Goal: Entertainment & Leisure: Consume media (video, audio)

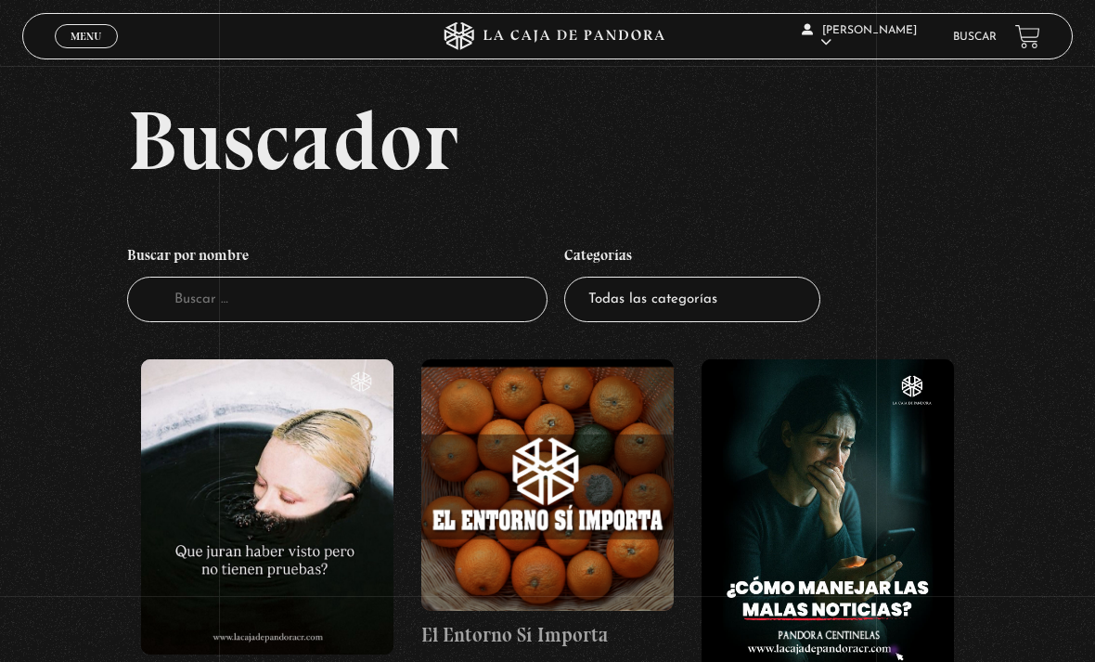
scroll to position [36, 0]
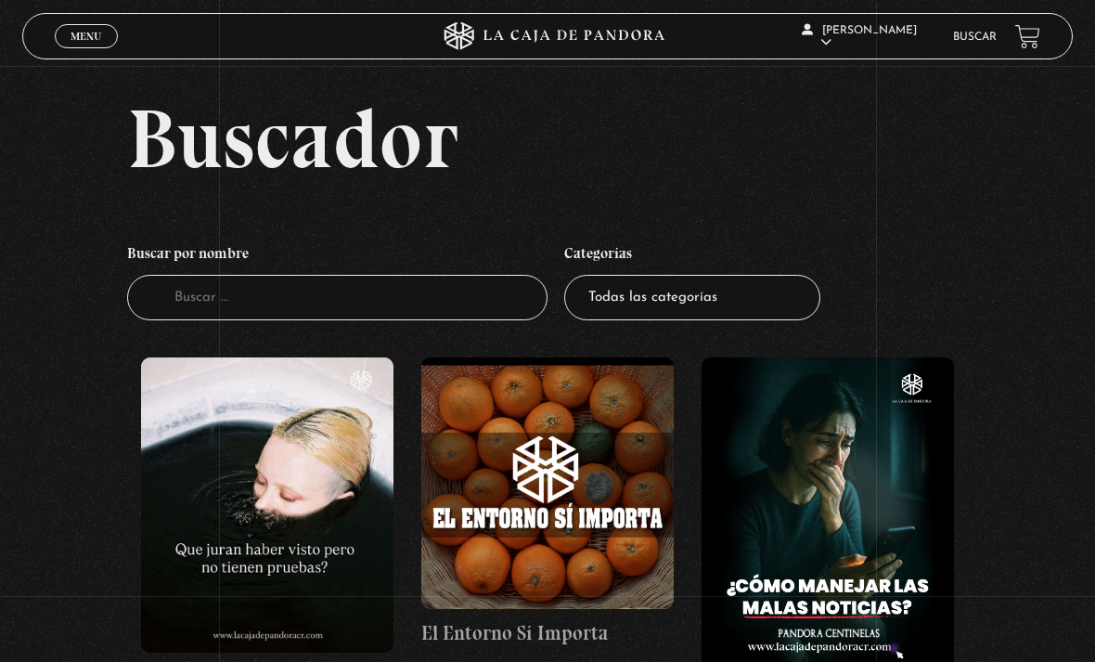
click at [695, 319] on select "Todas las categorías 11:11 Humanitario (1) Amo los [DATE] (4) Análisis de serie…" at bounding box center [692, 297] width 256 height 45
select select "mundo-espiritual"
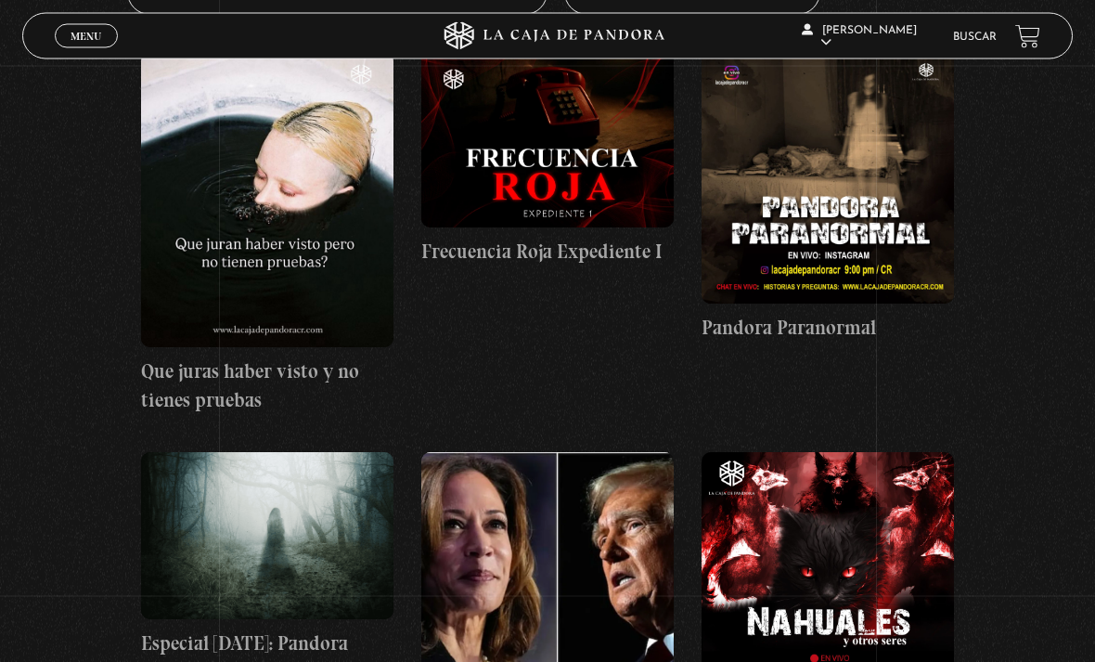
scroll to position [342, 0]
click at [583, 180] on figure at bounding box center [547, 140] width 253 height 176
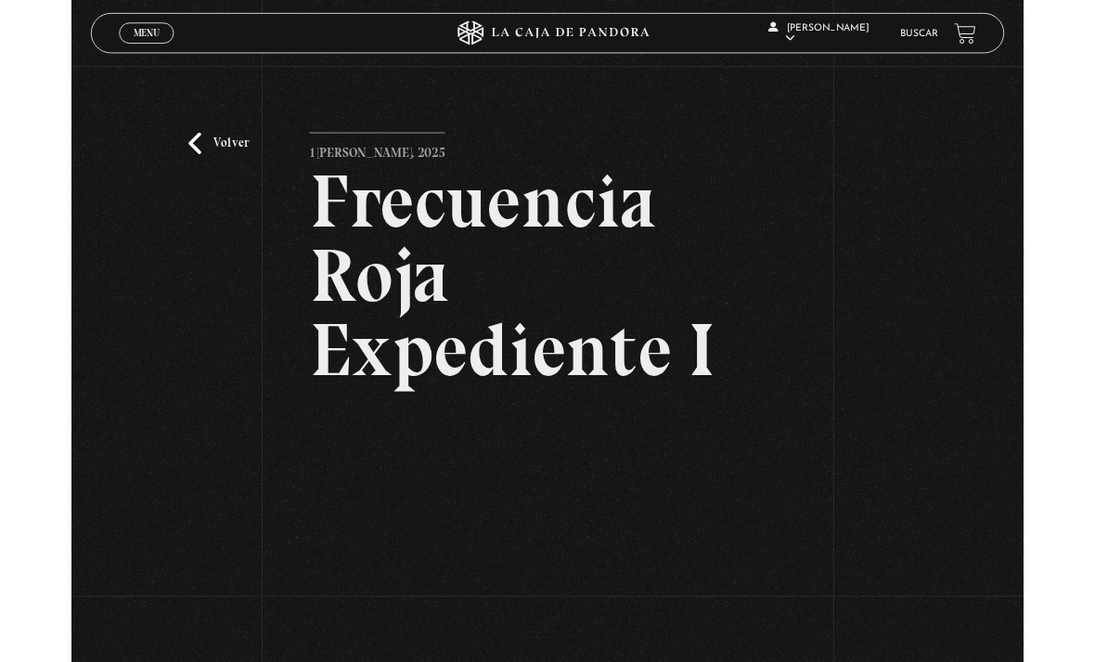
scroll to position [215, 0]
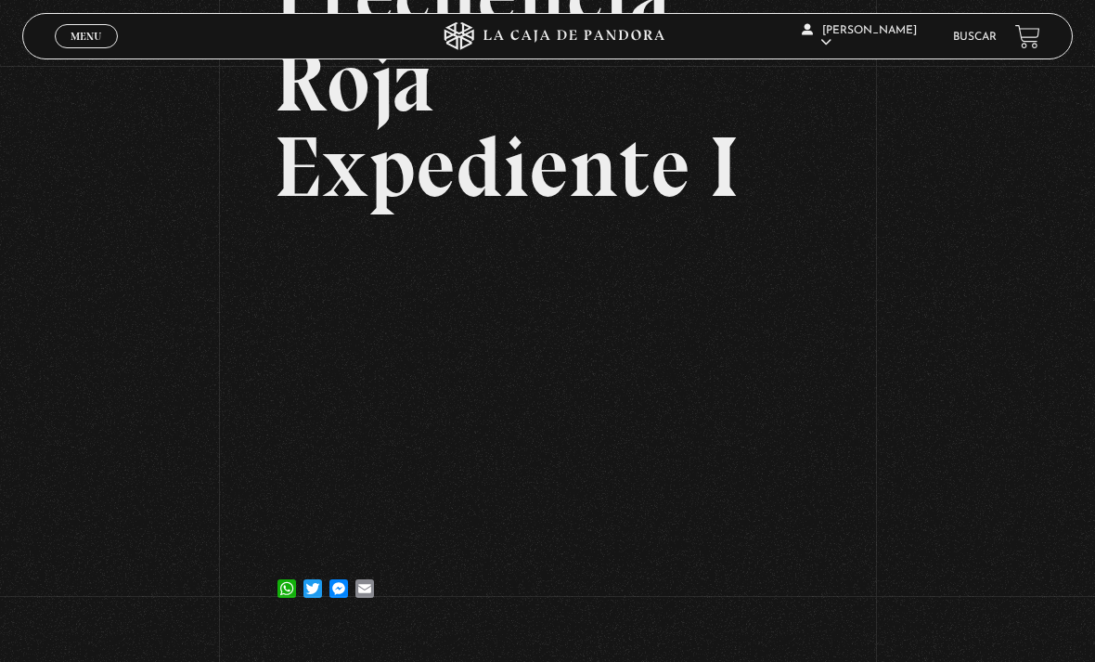
click at [986, 41] on link "Buscar" at bounding box center [975, 37] width 44 height 11
click at [975, 42] on link "Buscar" at bounding box center [975, 37] width 44 height 11
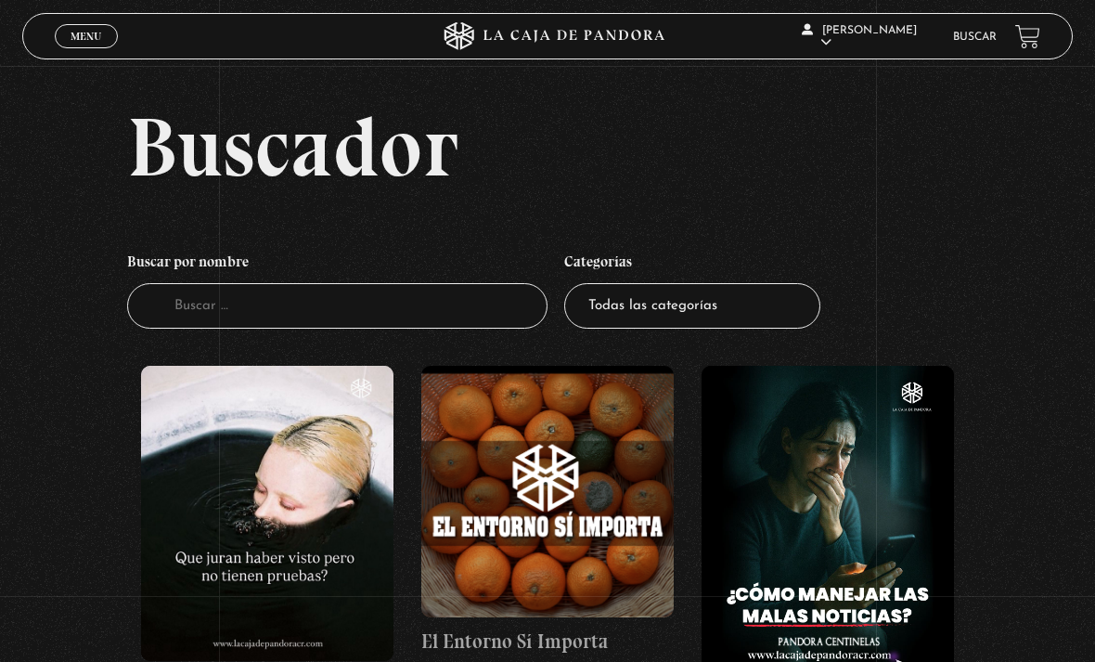
scroll to position [32, 0]
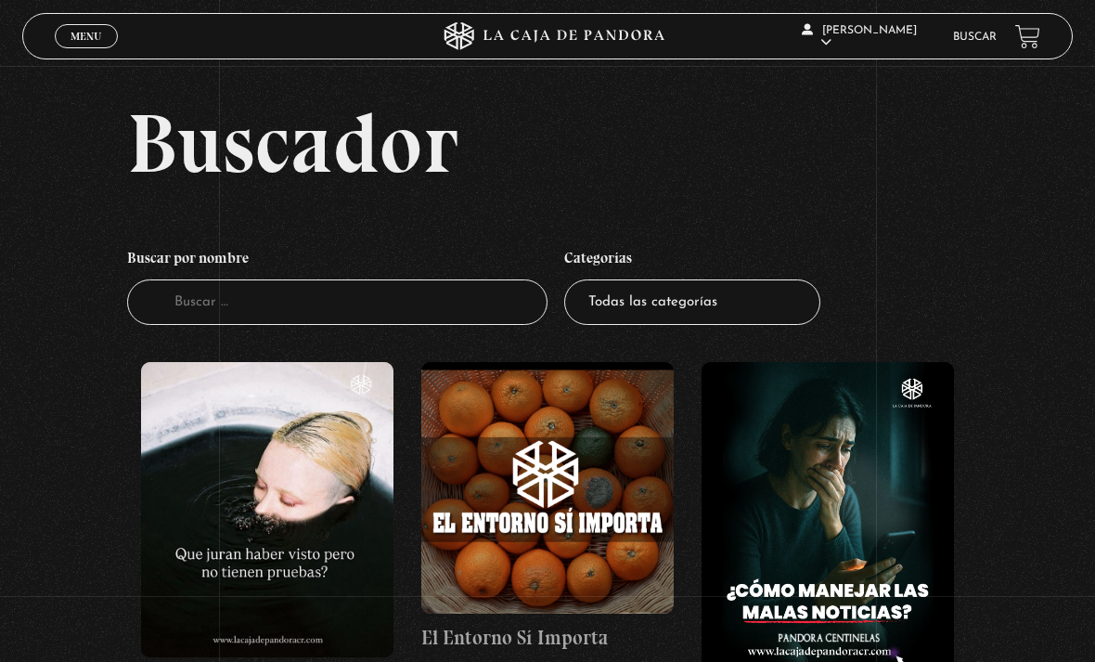
click at [781, 314] on select "Todas las categorías 11:11 Humanitario (1) Amo los [DATE] (4) Análisis de serie…" at bounding box center [692, 301] width 256 height 45
select select "pandora-prepper"
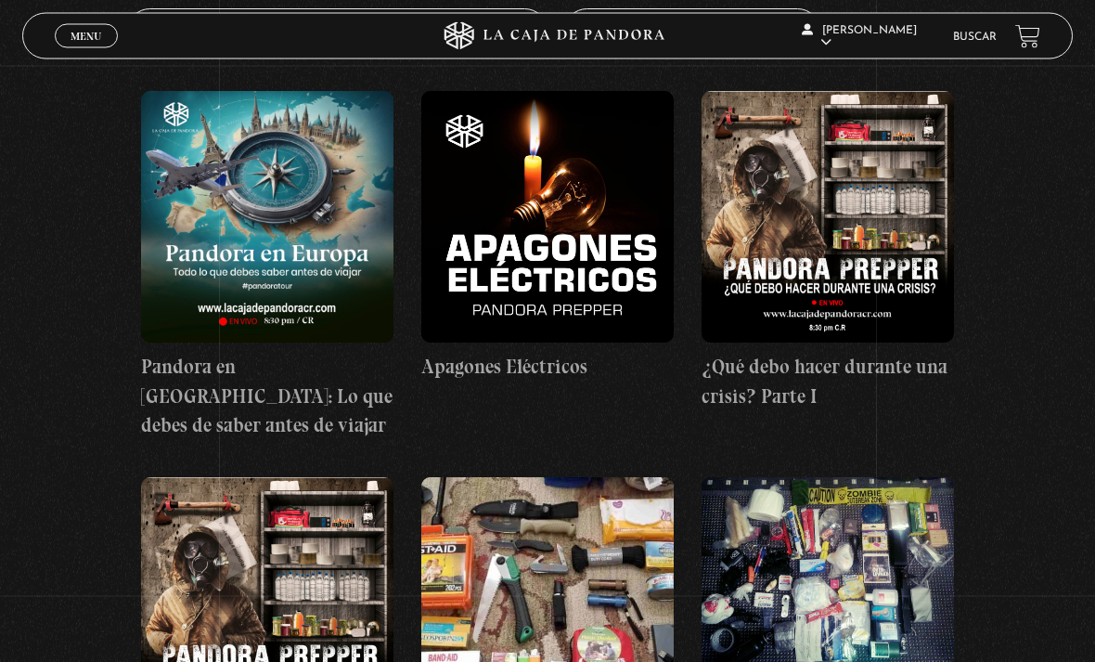
scroll to position [296, 0]
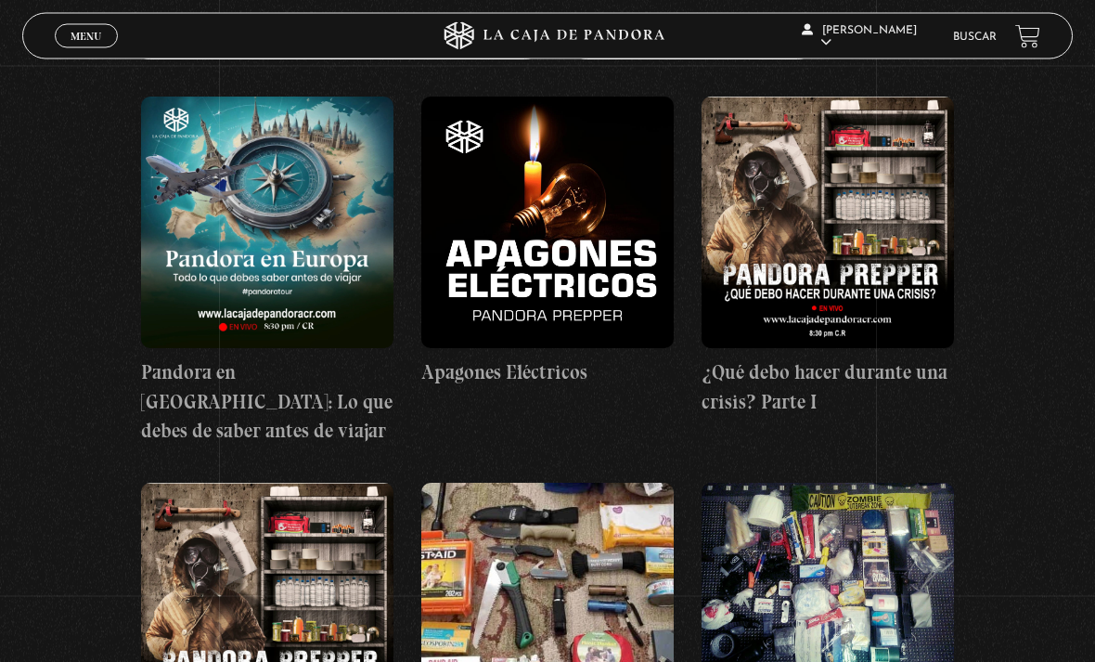
click at [897, 187] on figure at bounding box center [828, 223] width 253 height 253
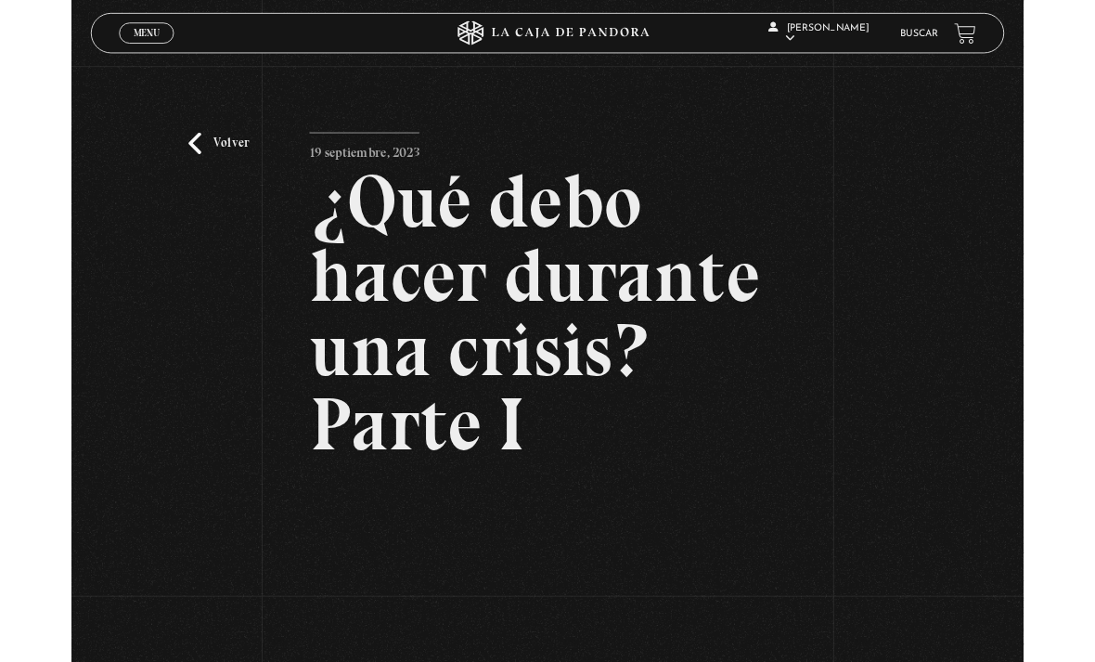
scroll to position [209, 0]
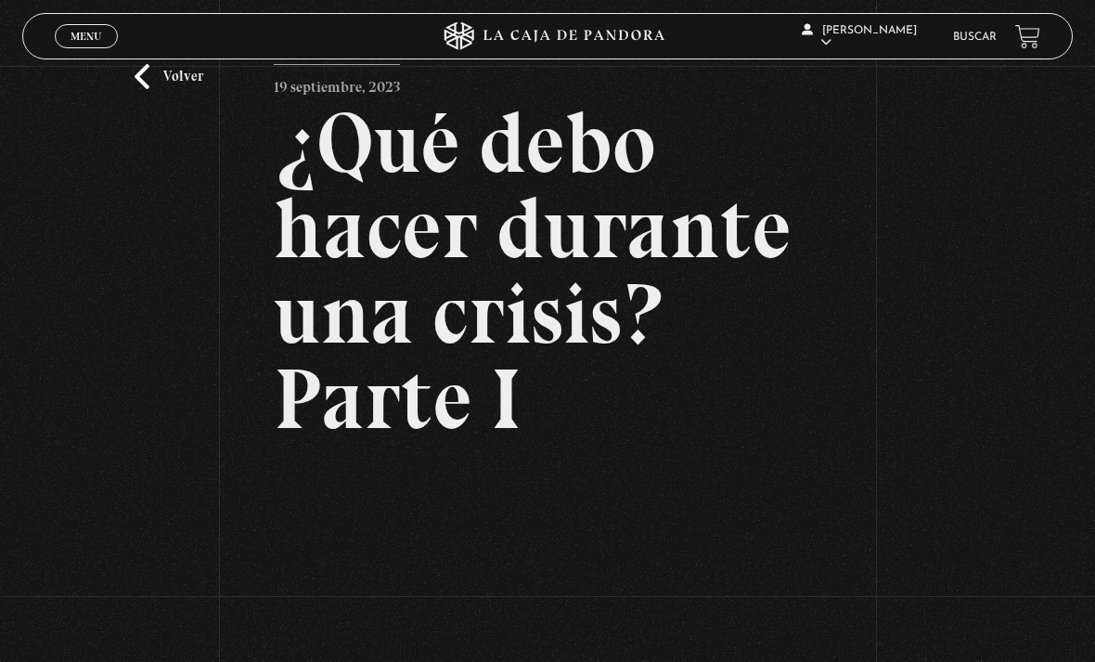
scroll to position [68, 0]
